Goal: Information Seeking & Learning: Learn about a topic

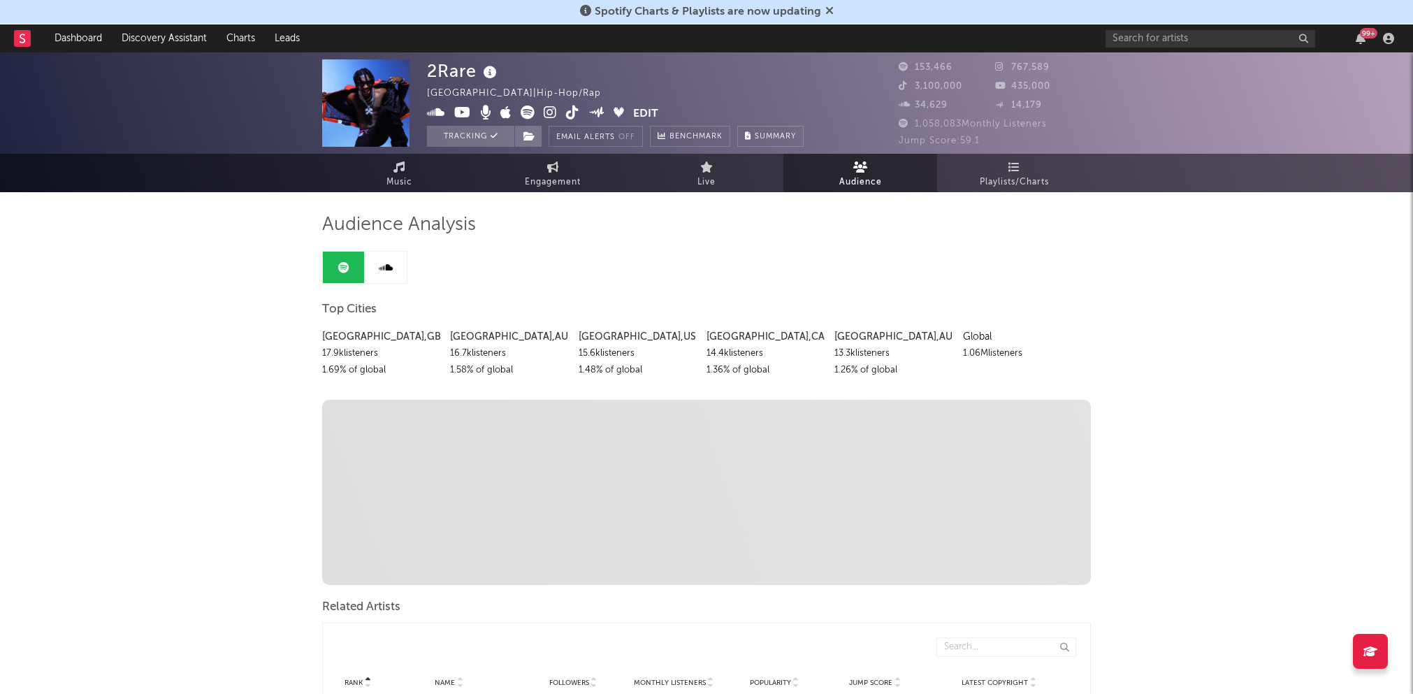
click at [1173, 28] on div "99 +" at bounding box center [1253, 38] width 294 height 28
click at [1148, 41] on input "text" at bounding box center [1211, 38] width 210 height 17
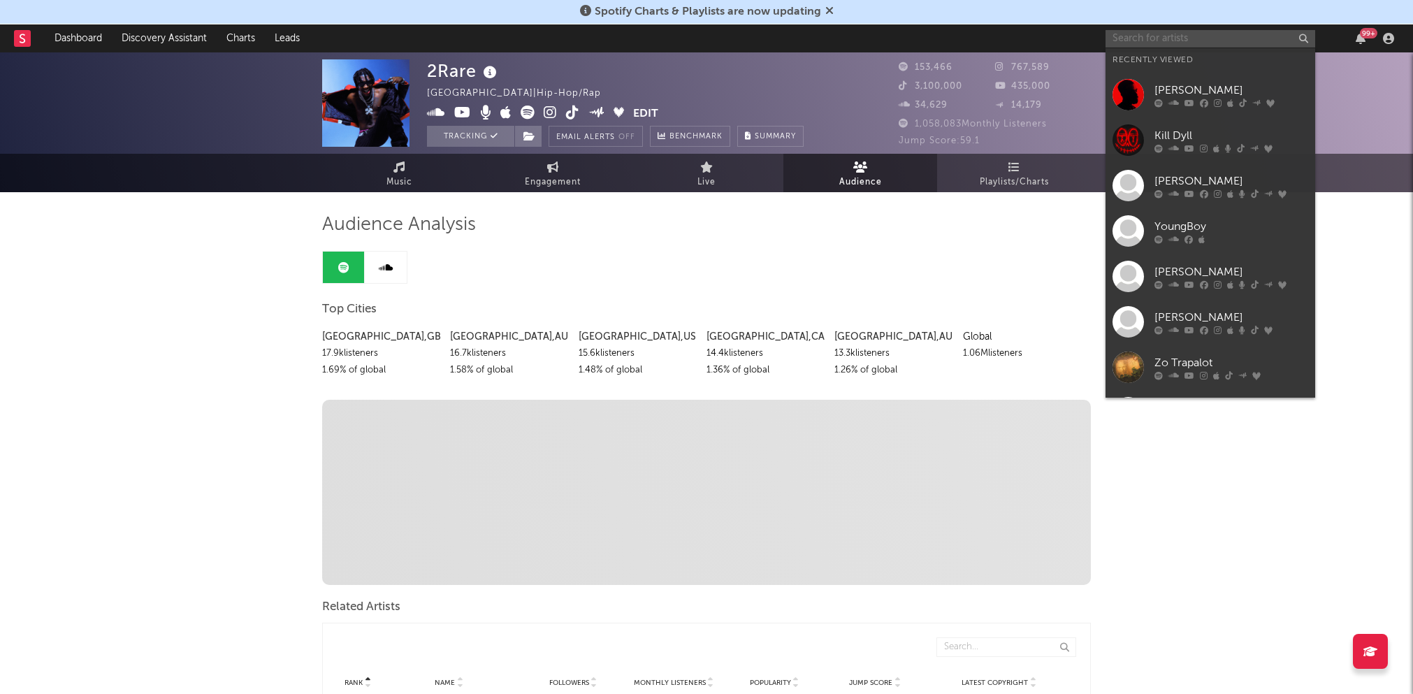
type input "o"
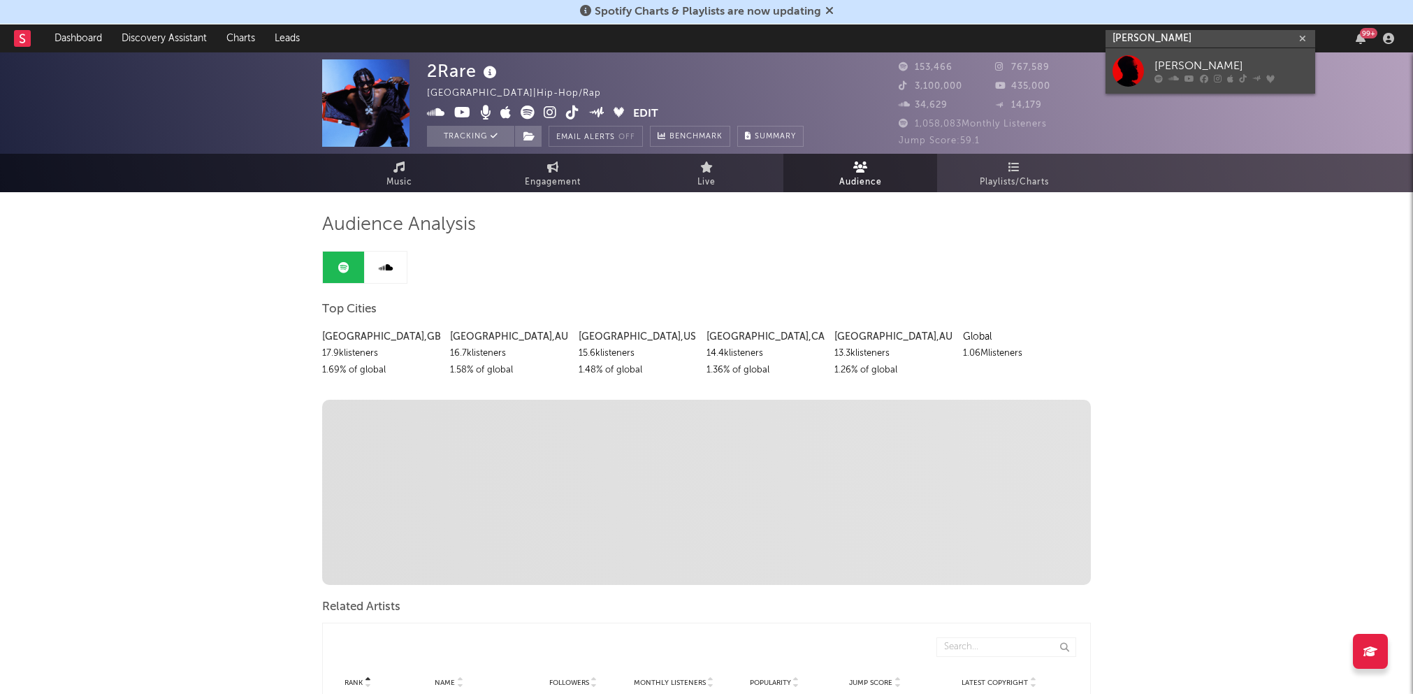
type input "nobu woods"
click at [1122, 72] on div at bounding box center [1128, 70] width 31 height 31
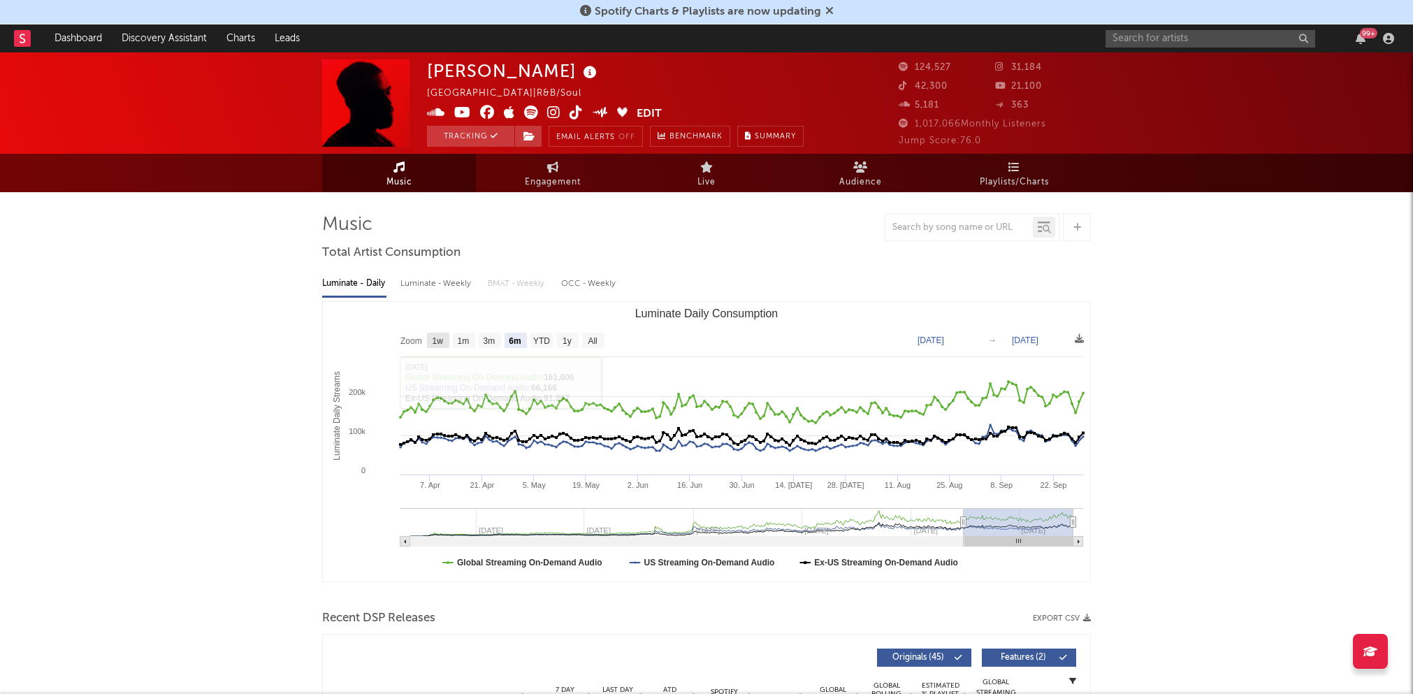
click at [431, 338] on rect "Luminate Daily Consumption" at bounding box center [438, 340] width 22 height 15
select select "1w"
type input "2025-09-24"
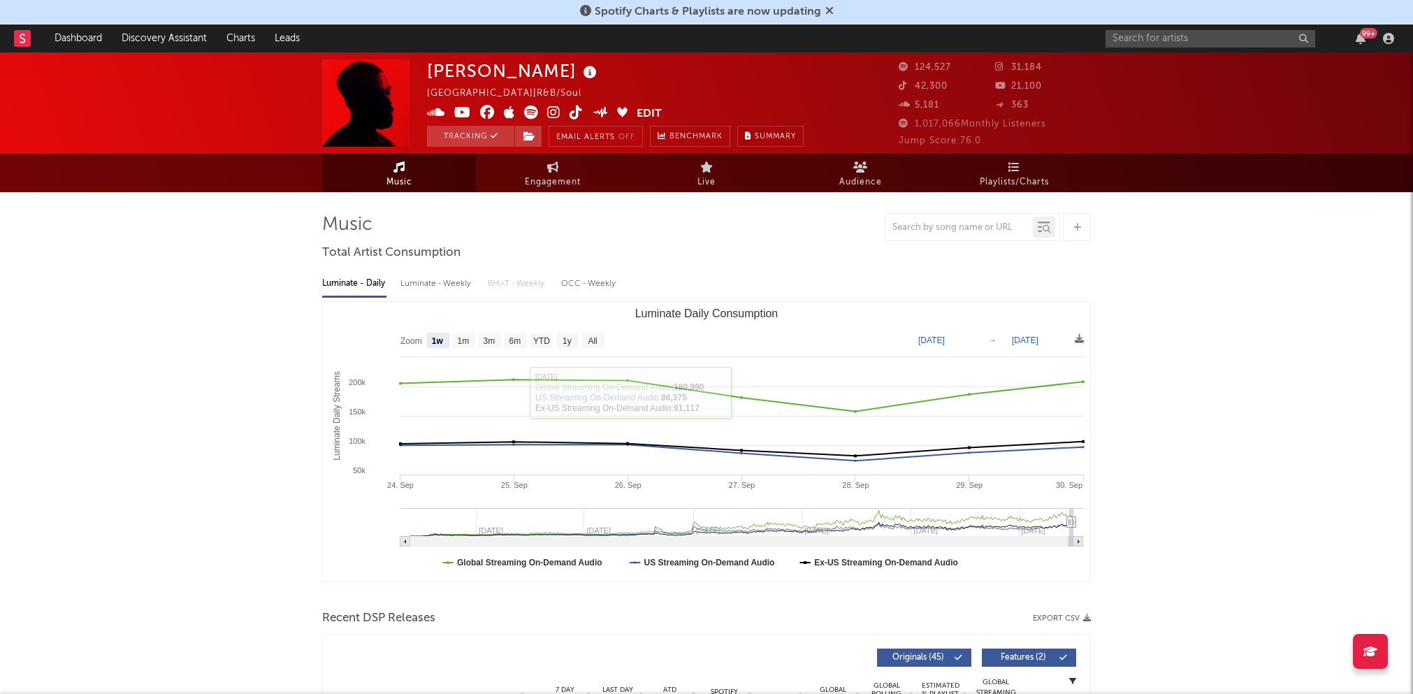
click at [447, 272] on div "Luminate - Weekly" at bounding box center [436, 284] width 73 height 24
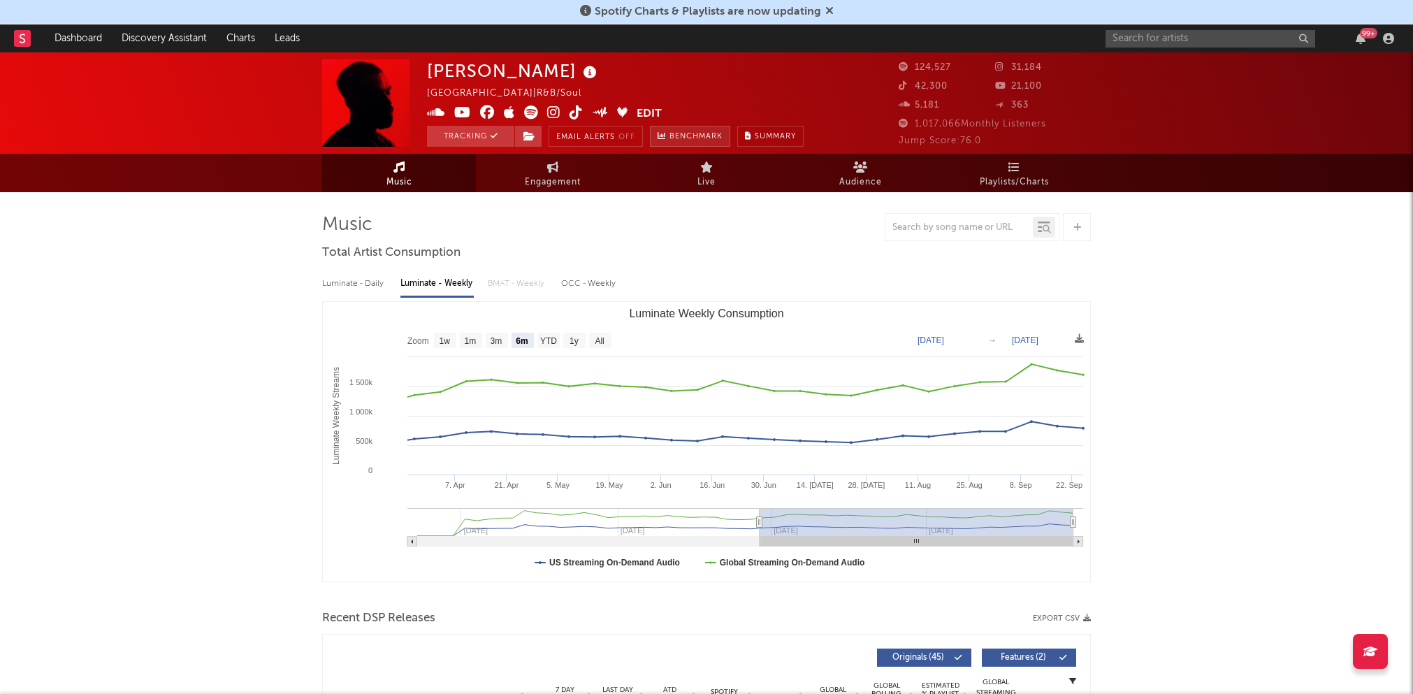
click at [686, 141] on span "Benchmark" at bounding box center [696, 137] width 53 height 17
click at [445, 340] on text "1w" at bounding box center [445, 341] width 11 height 10
select select "1w"
type input "2025-09-19"
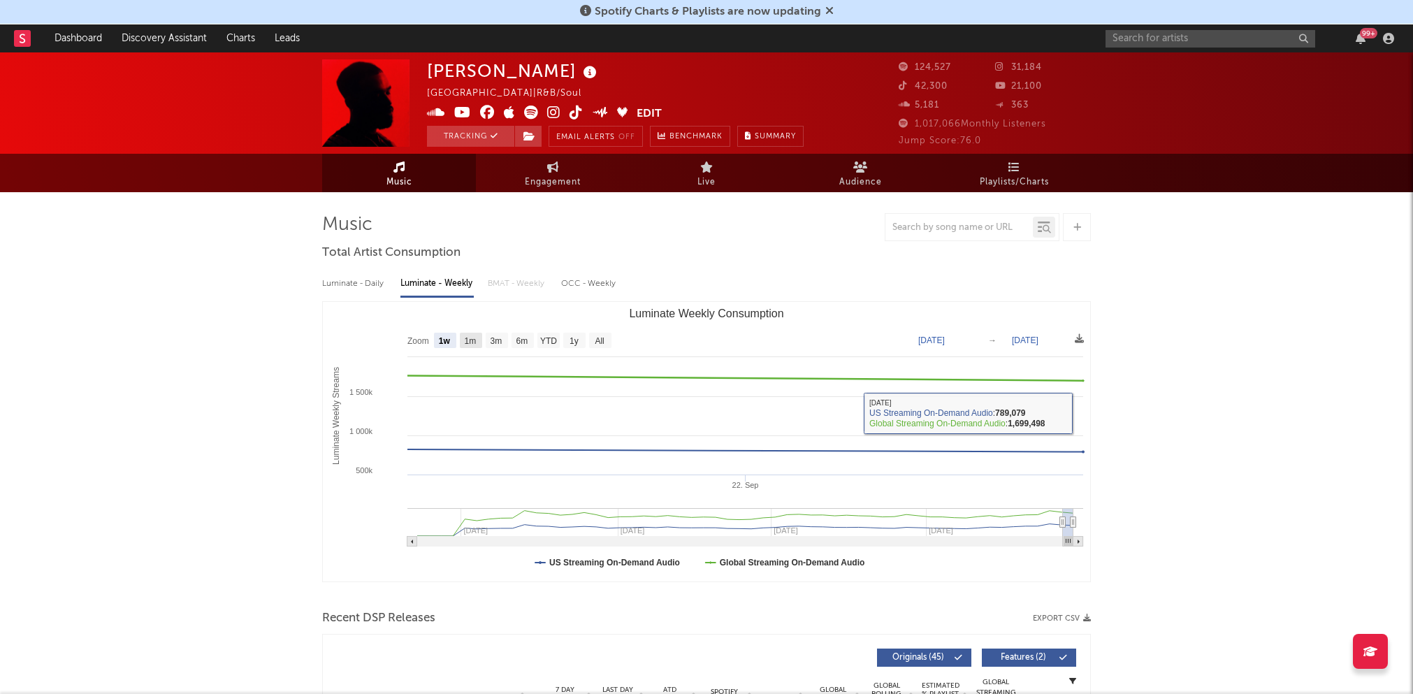
click at [468, 340] on text "1m" at bounding box center [471, 341] width 12 height 10
select select "1m"
type input "2025-08-25"
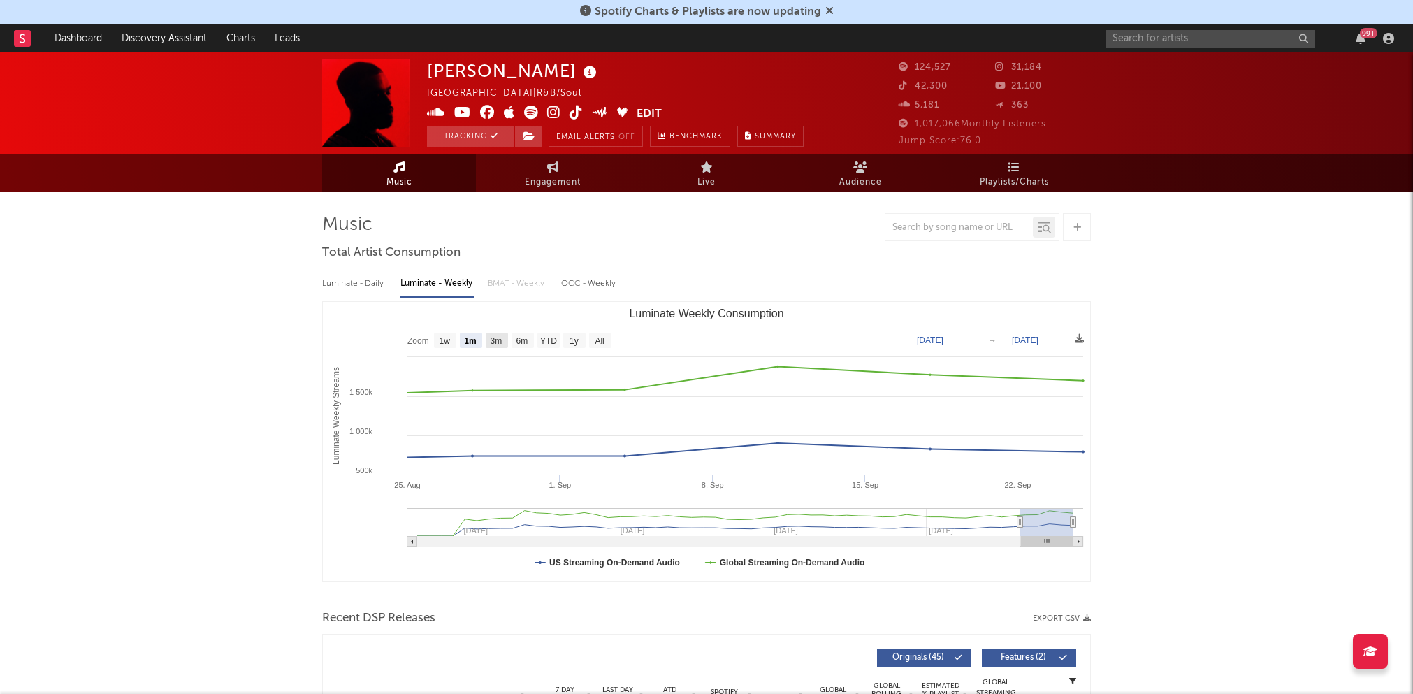
click at [500, 340] on text "3m" at bounding box center [497, 341] width 12 height 10
select select "3m"
type input "2025-06-25"
